Goal: Task Accomplishment & Management: Complete application form

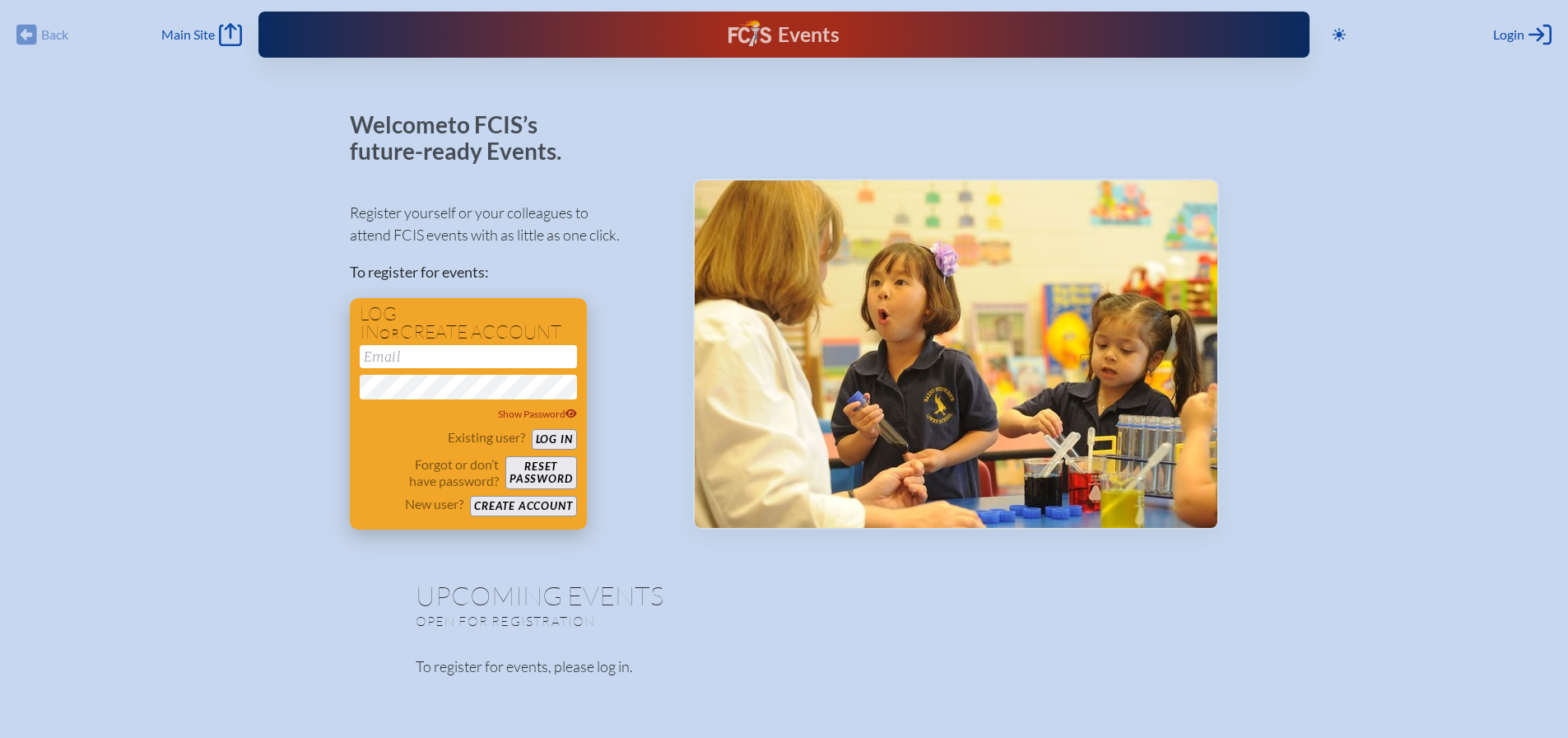
drag, startPoint x: 412, startPoint y: 344, endPoint x: 412, endPoint y: 356, distance: 12.0
click at [412, 345] on input "email" at bounding box center [468, 356] width 218 height 23
drag, startPoint x: 412, startPoint y: 356, endPoint x: 351, endPoint y: 449, distance: 111.2
click at [351, 449] on div "Log in or create account Show Password Existing user? Log in Forgot or don’t ha…" at bounding box center [468, 414] width 237 height 231
click at [549, 501] on button "Create account" at bounding box center [523, 506] width 106 height 20
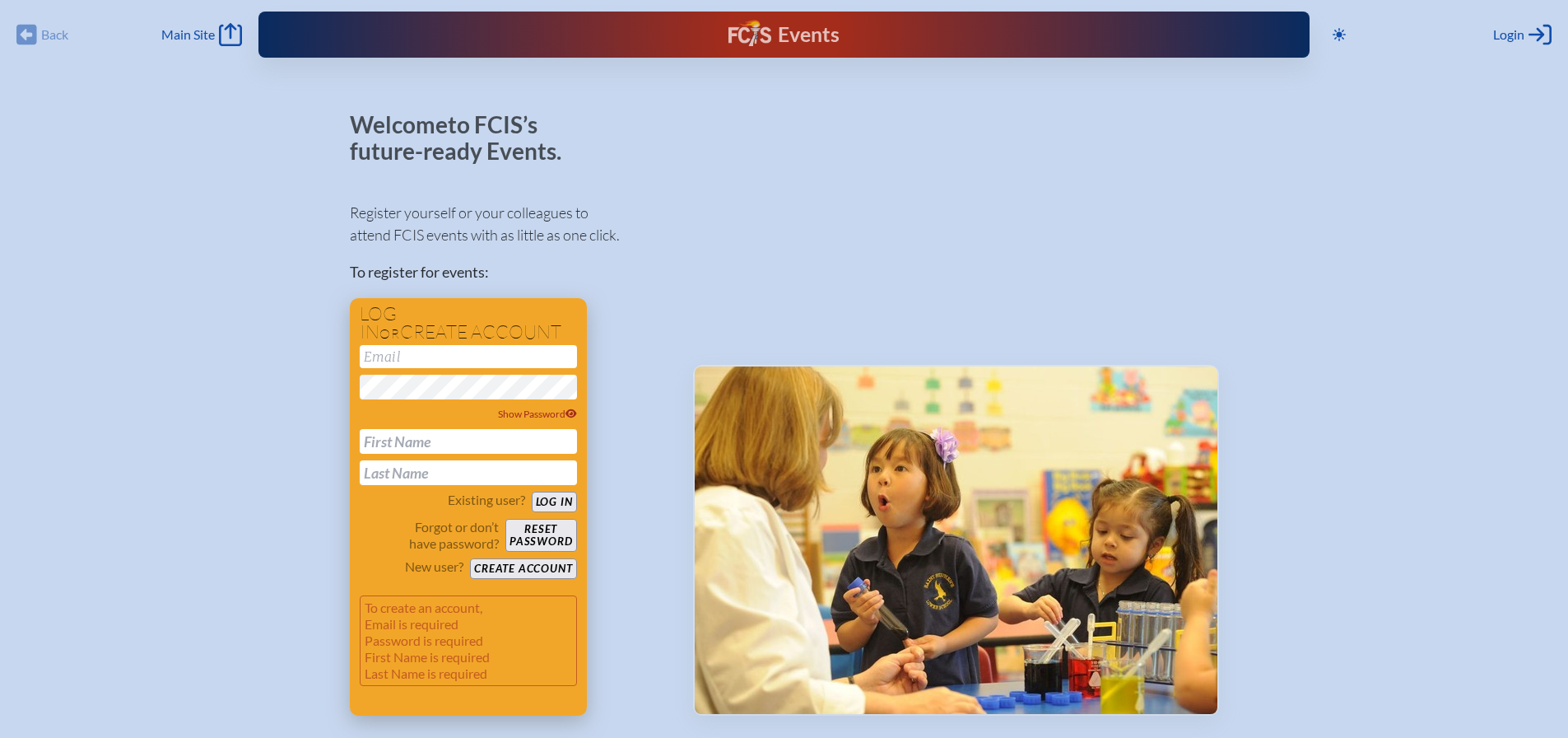
click at [432, 354] on input "email" at bounding box center [468, 356] width 218 height 23
type input "[PERSON_NAME][EMAIL_ADDRESS][PERSON_NAME][DOMAIN_NAME]"
click at [429, 444] on input "text" at bounding box center [468, 440] width 218 height 24
type input "William"
type input "Bennett"
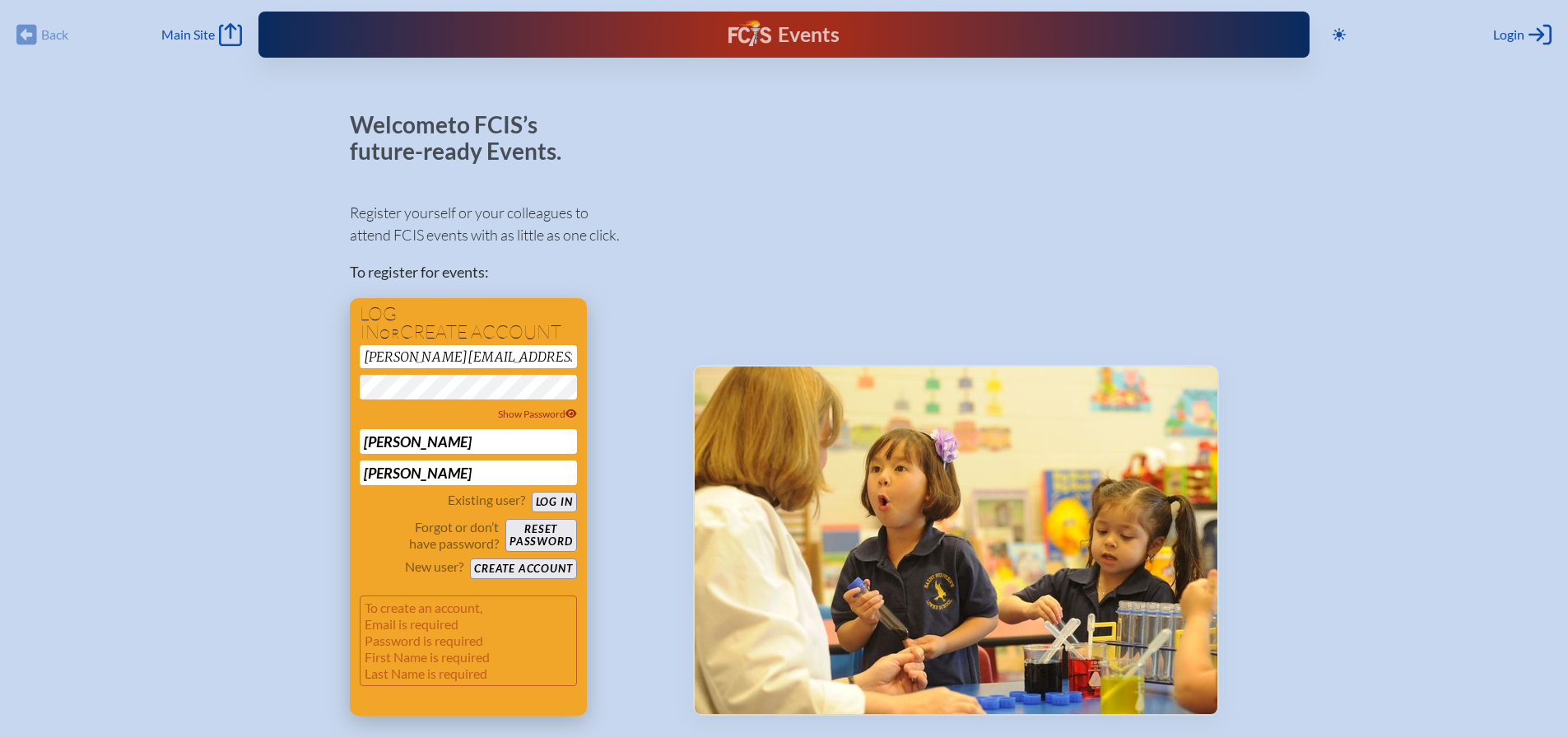
click at [532, 492] on button "Log in" at bounding box center [555, 502] width 45 height 20
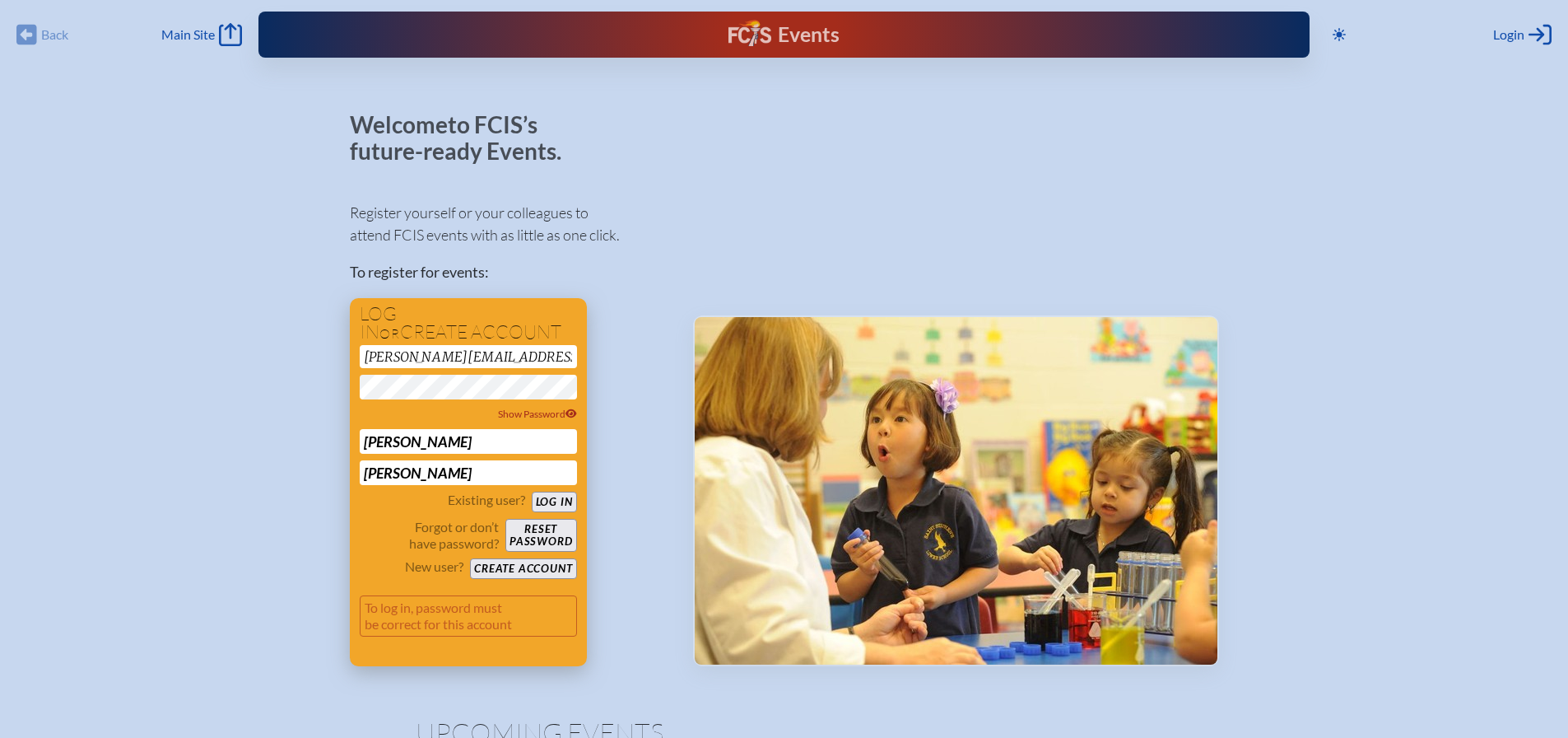
click at [520, 568] on button "Create account" at bounding box center [523, 568] width 106 height 20
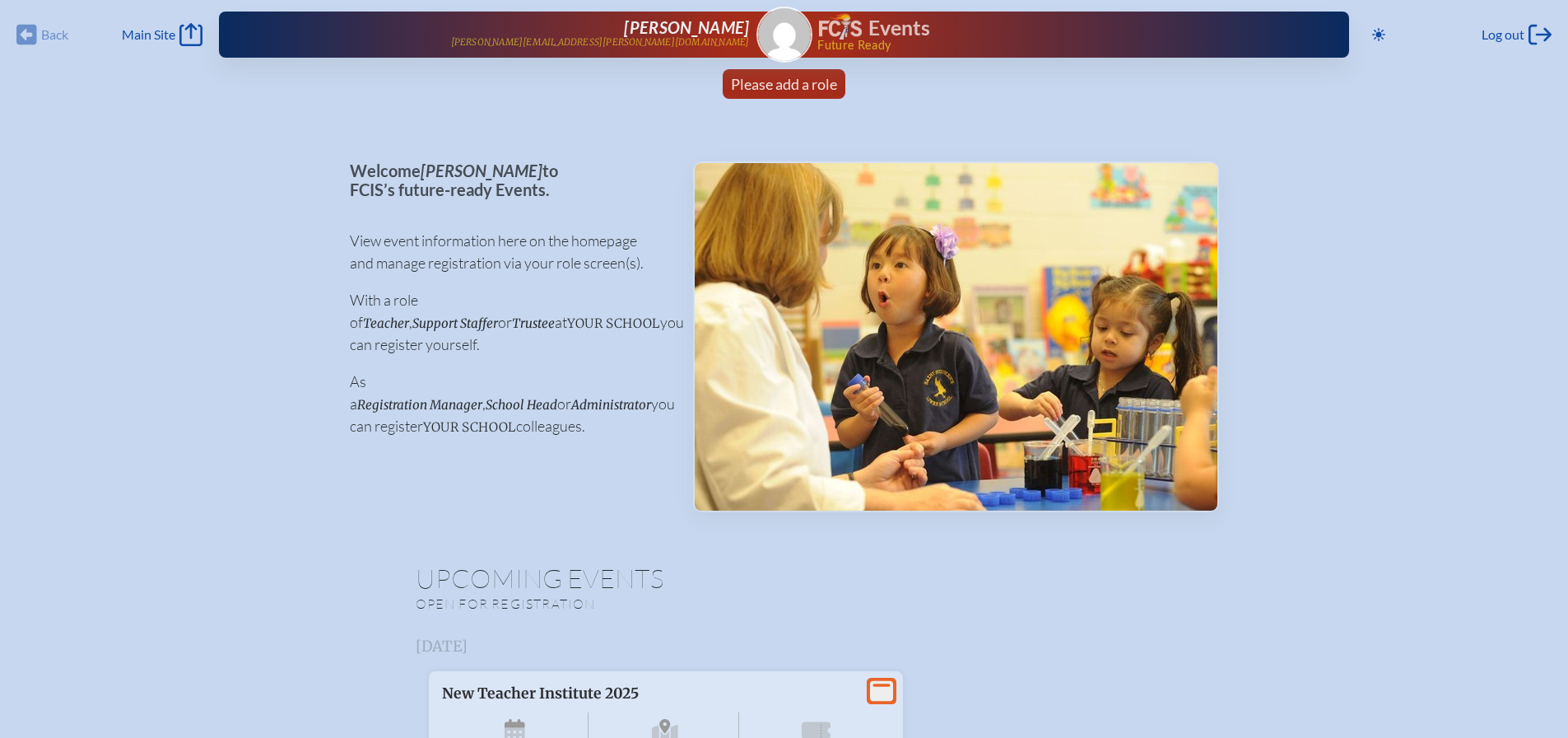
click at [825, 35] on div "Events" at bounding box center [1058, 28] width 477 height 29
click at [174, 35] on span "Main Site" at bounding box center [149, 34] width 54 height 17
